Goal: Transaction & Acquisition: Obtain resource

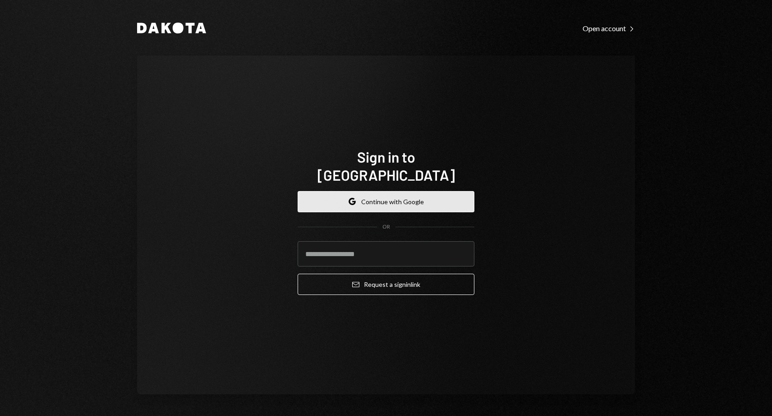
click at [336, 196] on button "Google Continue with Google" at bounding box center [386, 201] width 177 height 21
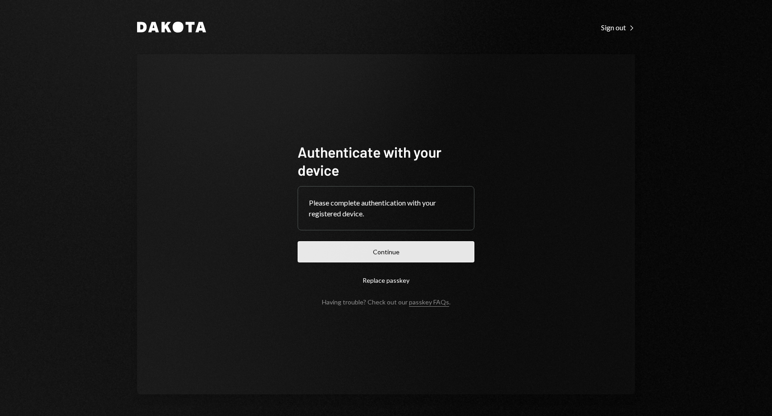
click at [419, 248] on button "Continue" at bounding box center [386, 251] width 177 height 21
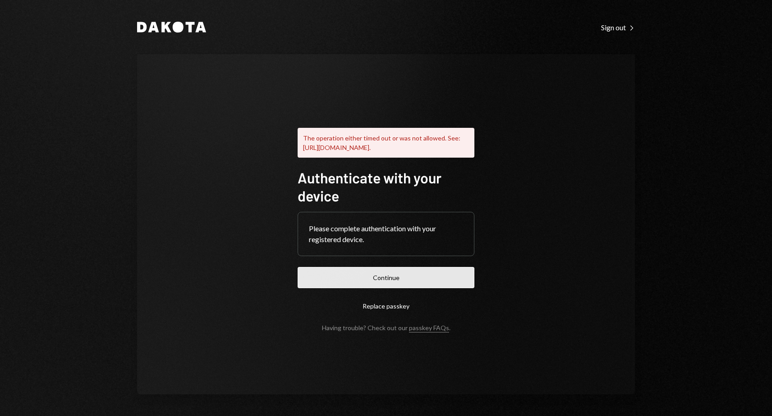
click at [416, 280] on button "Continue" at bounding box center [386, 277] width 177 height 21
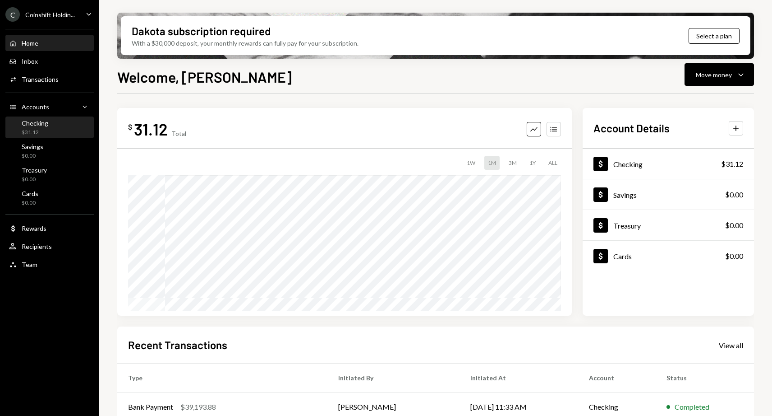
click at [37, 129] on div "$31.12" at bounding box center [35, 133] width 27 height 8
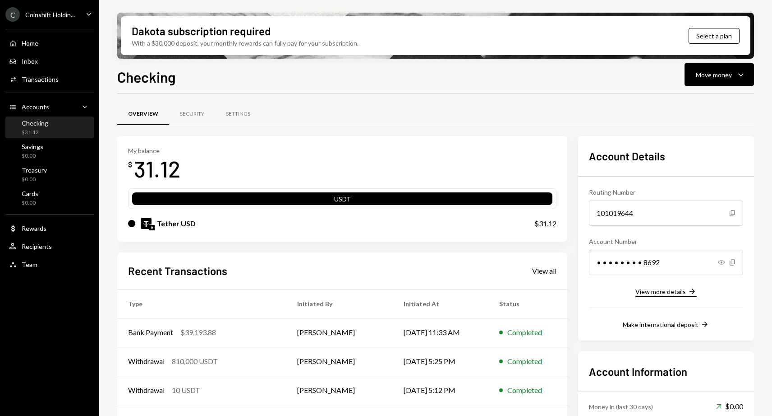
click at [659, 292] on div "View more details" at bounding box center [661, 291] width 51 height 8
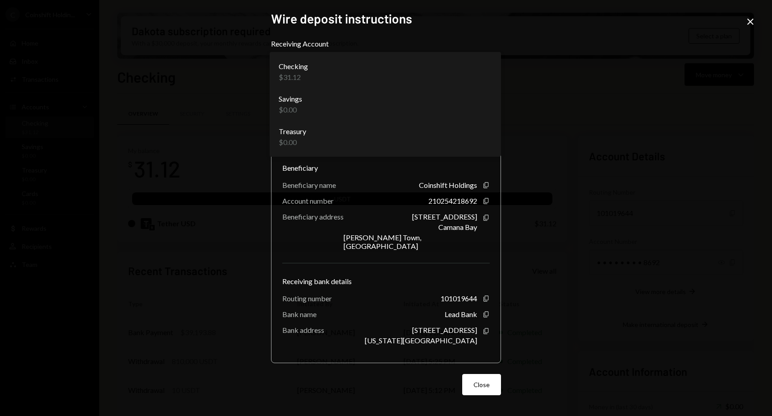
click at [483, 69] on body "C Coinshift Holdin... Caret Down Home Home Inbox Inbox Activities Transactions …" at bounding box center [386, 208] width 772 height 416
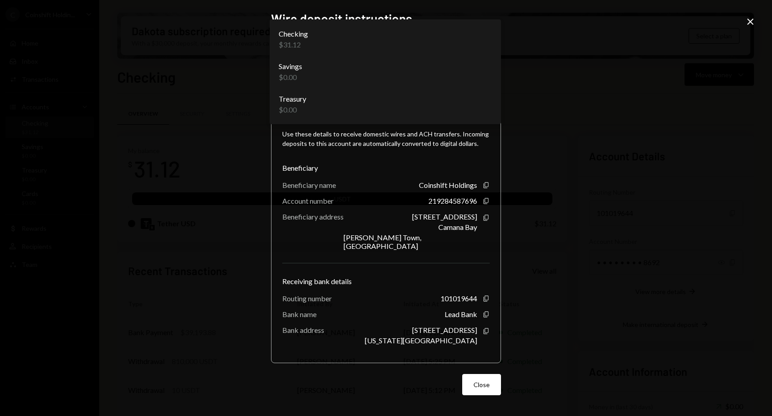
click at [457, 65] on body "C Coinshift Holdin... Caret Down Home Home Inbox Inbox Activities Transactions …" at bounding box center [386, 208] width 772 height 416
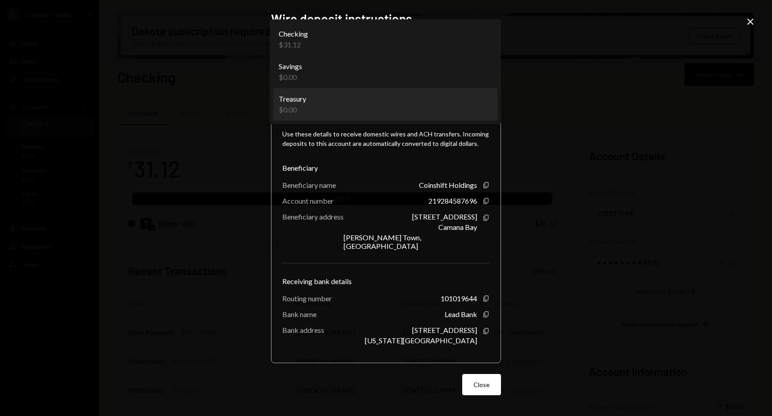
select select "**********"
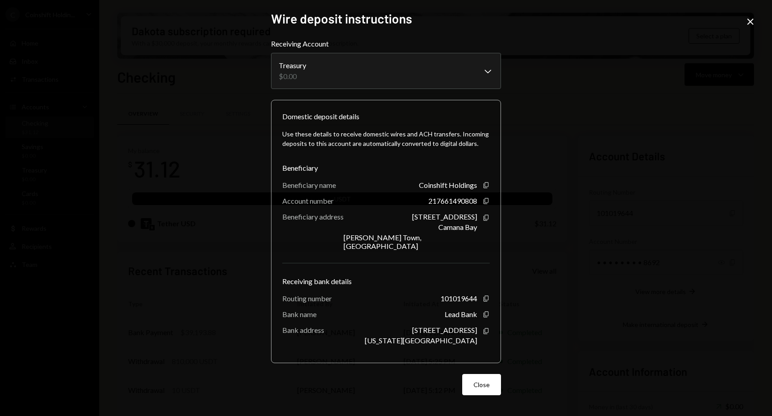
click at [753, 20] on icon "Close" at bounding box center [750, 21] width 11 height 11
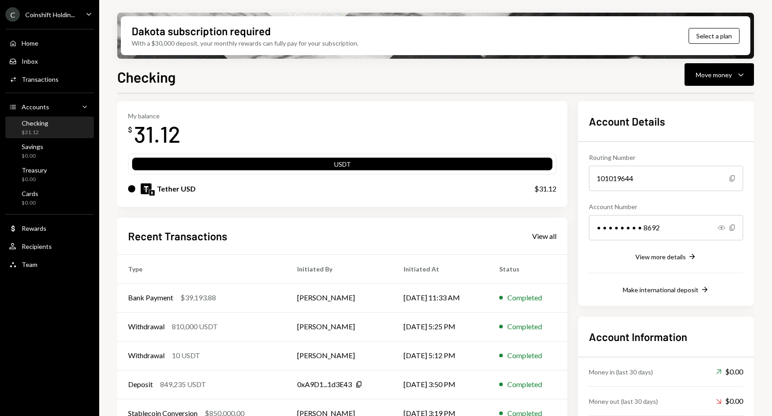
scroll to position [42, 0]
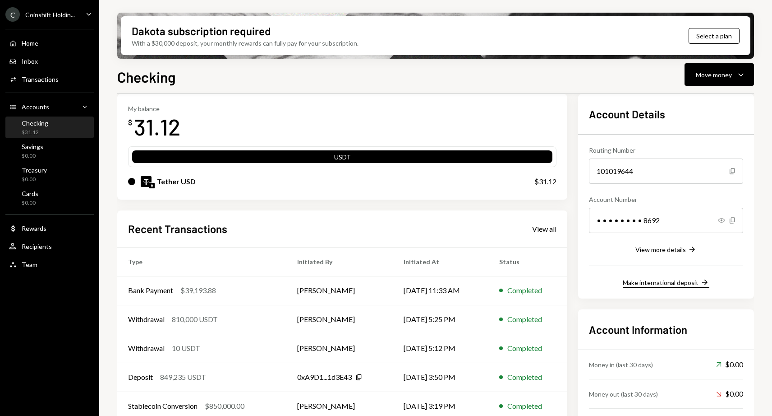
click at [692, 284] on div "Make international deposit" at bounding box center [661, 282] width 76 height 8
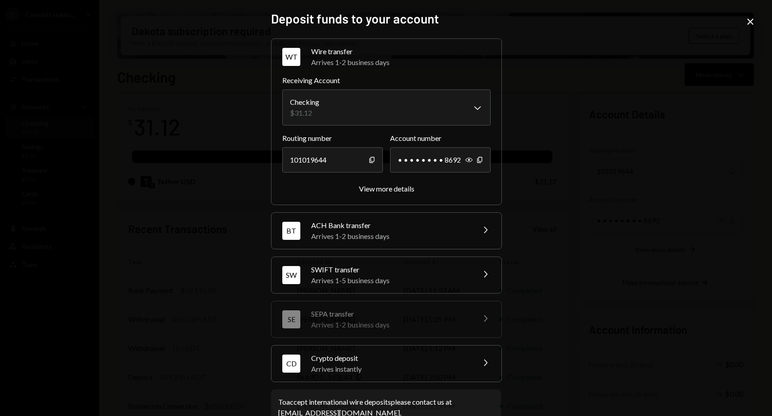
click at [436, 277] on div "Arrives 1-5 business days" at bounding box center [390, 280] width 158 height 11
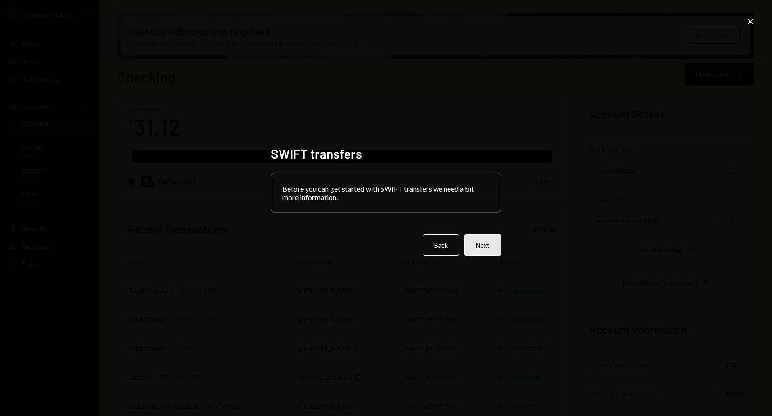
click at [489, 248] on button "Next" at bounding box center [483, 244] width 37 height 21
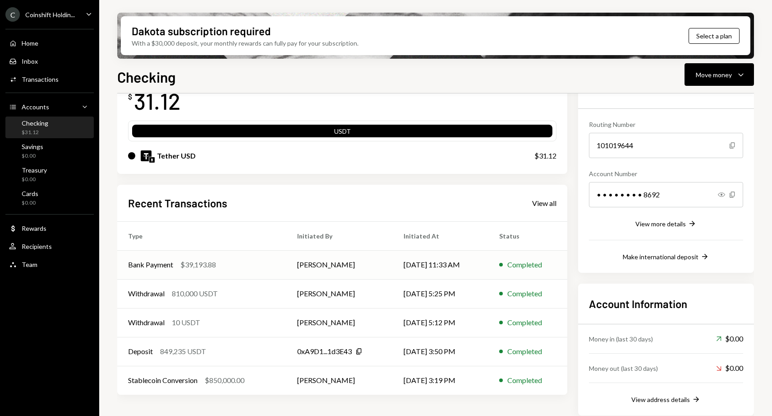
scroll to position [74, 0]
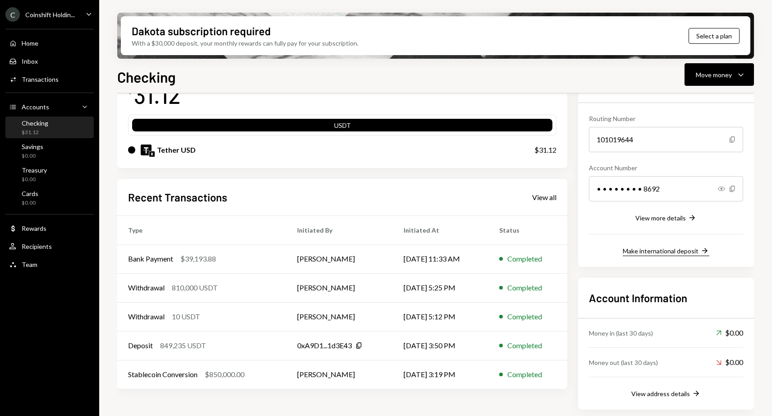
click at [662, 253] on div "Make international deposit" at bounding box center [661, 251] width 76 height 8
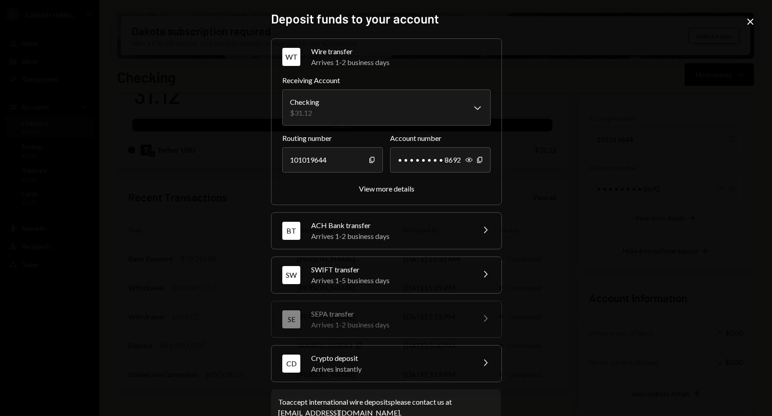
click at [448, 229] on div "ACH Bank transfer" at bounding box center [390, 225] width 158 height 11
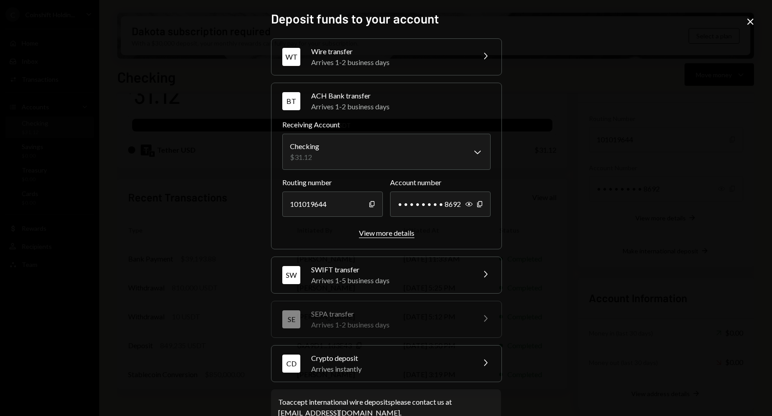
click at [403, 235] on div "View more details" at bounding box center [386, 232] width 55 height 9
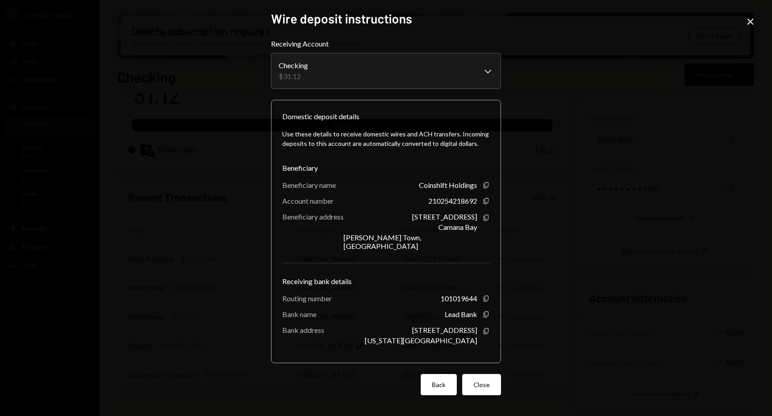
click at [442, 383] on button "Back" at bounding box center [439, 384] width 36 height 21
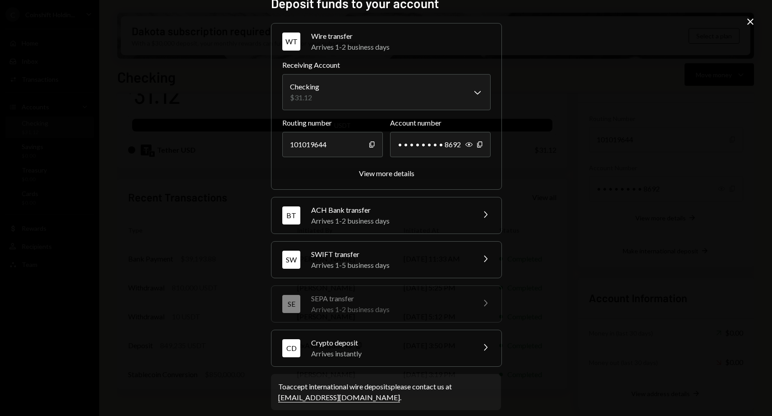
scroll to position [24, 0]
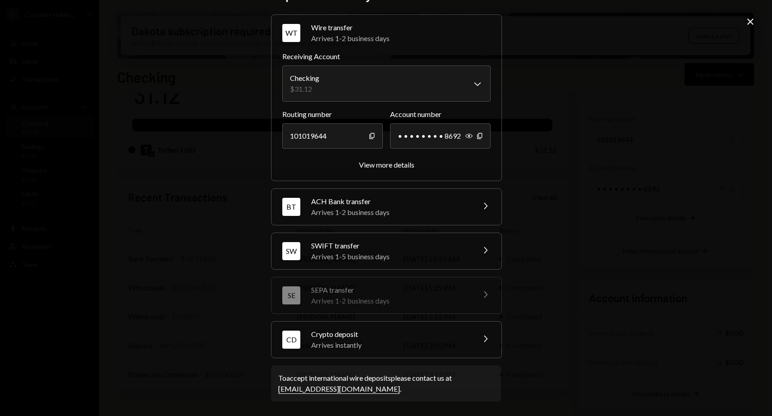
click at [432, 254] on div "Arrives 1-5 business days" at bounding box center [390, 256] width 158 height 11
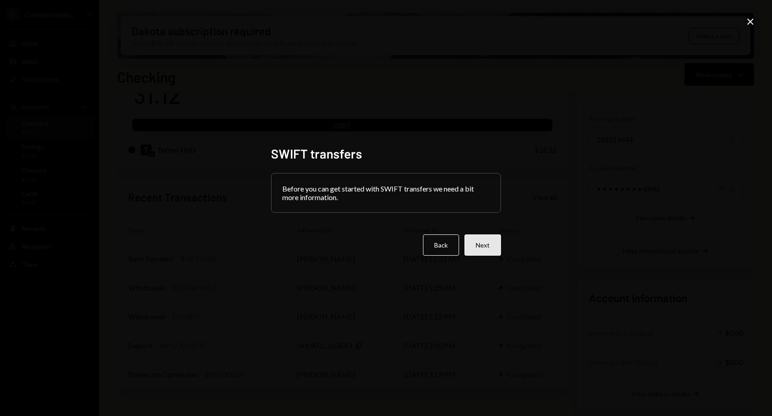
click at [481, 250] on button "Next" at bounding box center [483, 244] width 37 height 21
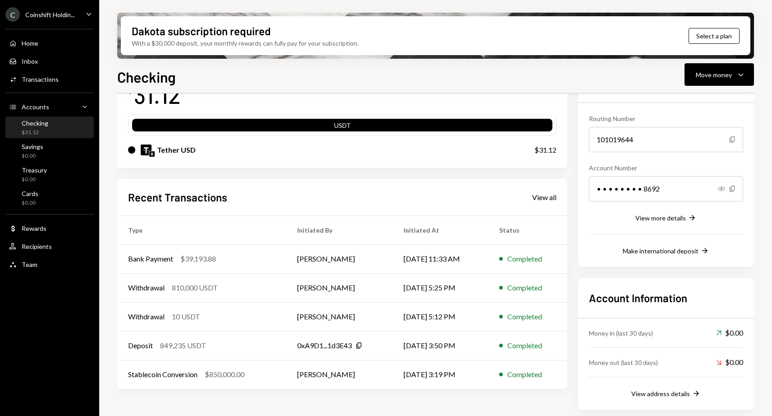
click at [82, 12] on div "C Coinshift Holdin... Caret Down" at bounding box center [49, 14] width 99 height 14
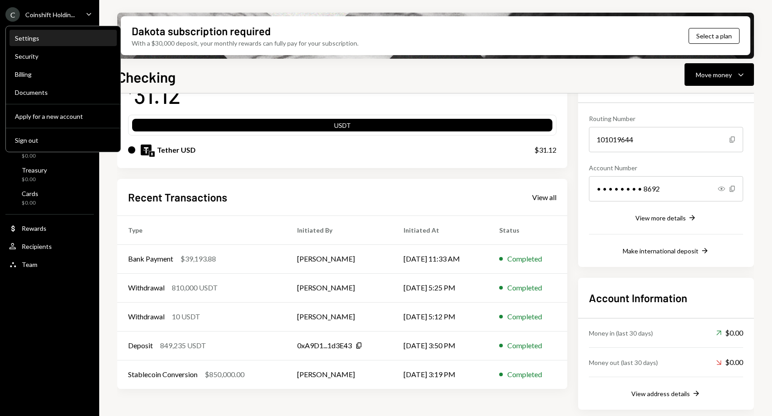
click at [37, 37] on div "Settings" at bounding box center [63, 38] width 97 height 8
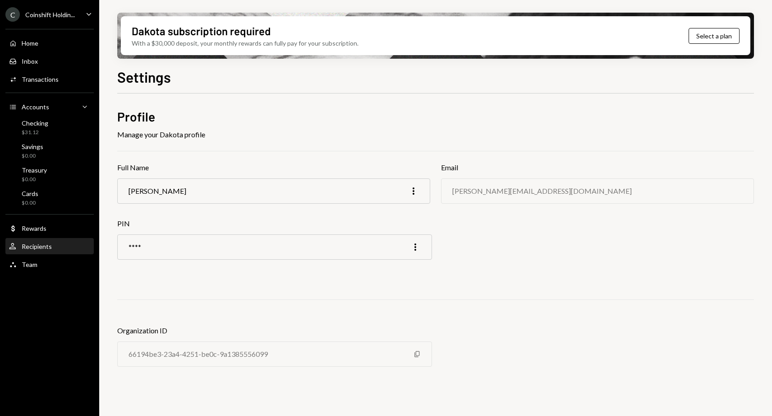
click at [45, 247] on div "Recipients" at bounding box center [37, 246] width 30 height 8
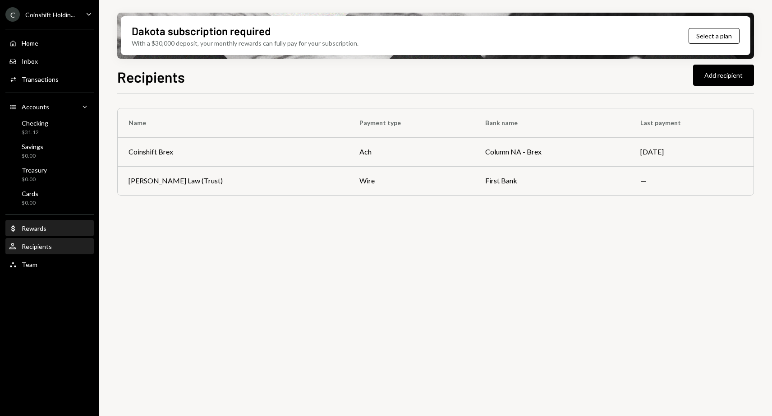
click at [37, 228] on div "Rewards" at bounding box center [34, 228] width 25 height 8
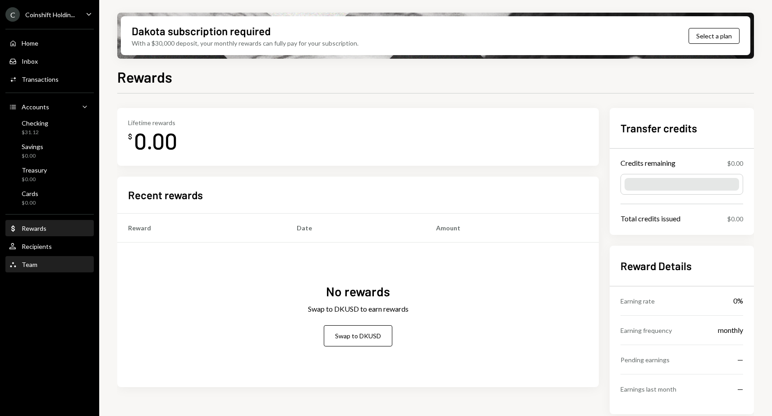
click at [39, 264] on div "Team Team" at bounding box center [49, 264] width 81 height 8
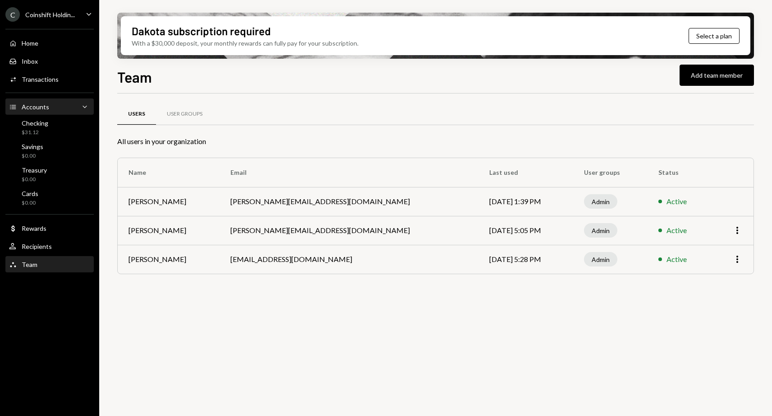
click at [52, 109] on div "Accounts Accounts Caret Down" at bounding box center [49, 107] width 81 height 10
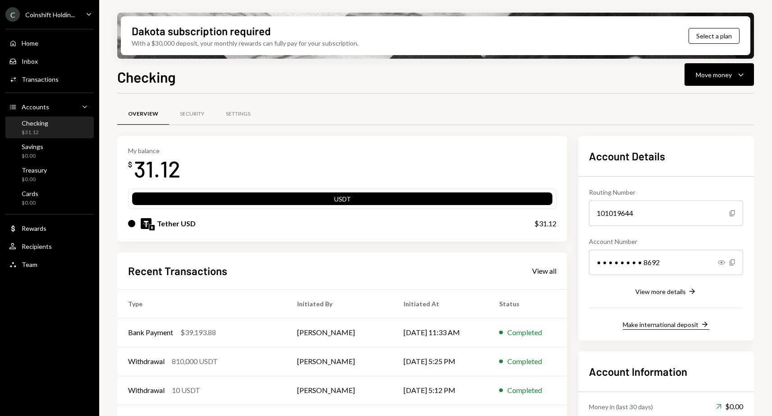
click at [657, 322] on div "Make international deposit" at bounding box center [661, 324] width 76 height 8
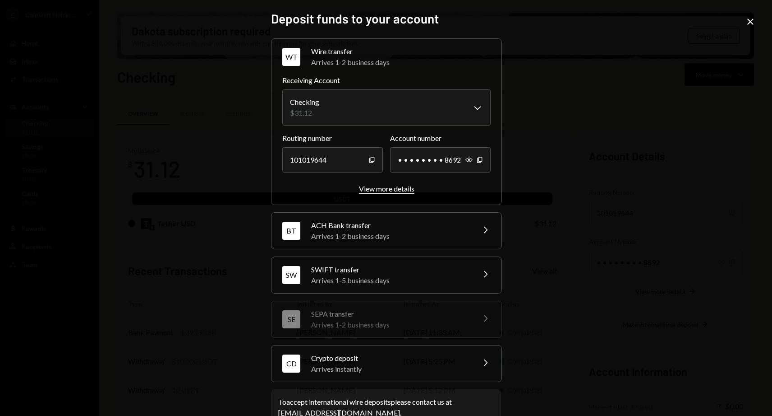
click at [402, 191] on div "View more details" at bounding box center [386, 188] width 55 height 9
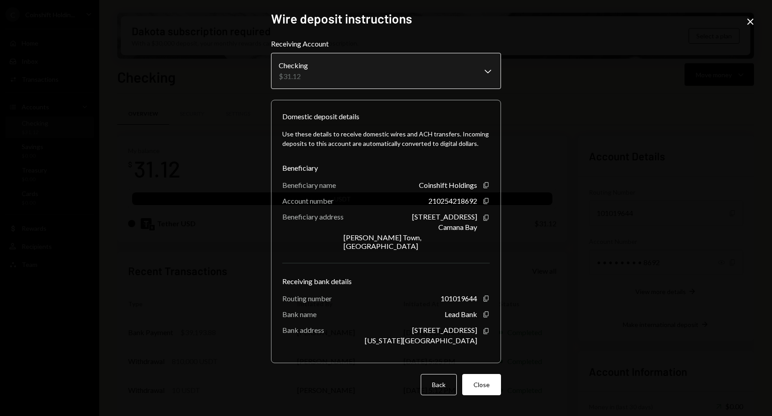
click at [420, 76] on body "C Coinshift Holdin... Caret Down Home Home Inbox Inbox Activities Transactions …" at bounding box center [386, 208] width 772 height 416
click at [748, 18] on icon "Close" at bounding box center [750, 21] width 11 height 11
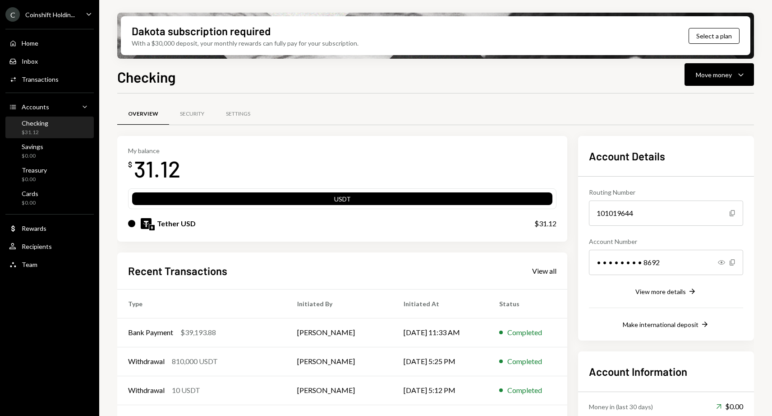
click at [656, 329] on div "Account Details Routing Number 101019644 Copy Account Number • • • • • • • • 86…" at bounding box center [666, 238] width 176 height 204
click at [653, 326] on div "Make international deposit" at bounding box center [661, 324] width 76 height 8
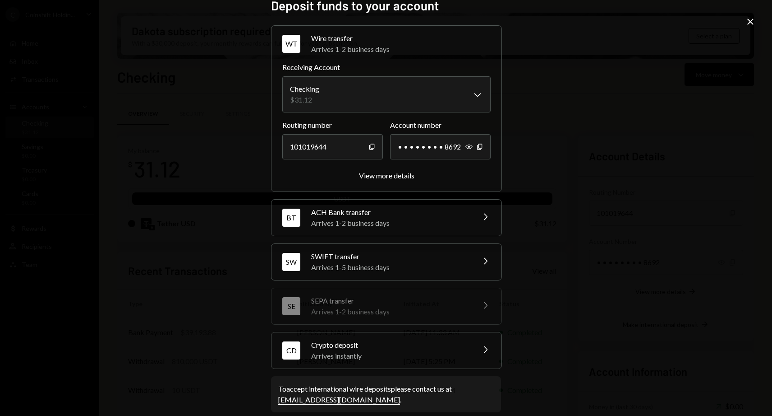
scroll to position [14, 0]
